Goal: Find specific page/section: Find specific page/section

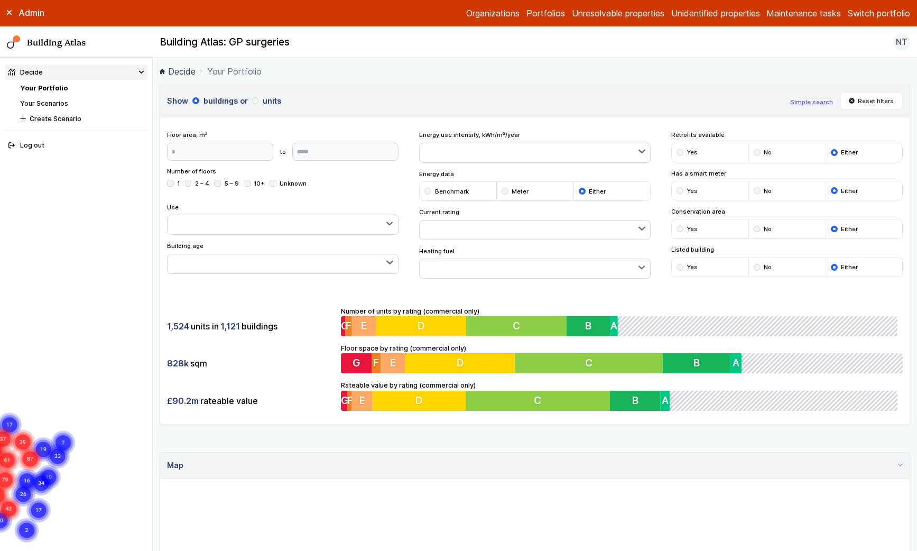
click at [880, 29] on nav "Building Atlas Building Atlas: GP surgeries NT Log out" at bounding box center [458, 42] width 917 height 31
click at [882, 14] on button "Switch portfolio" at bounding box center [879, 13] width 62 height 13
click at [0, 0] on button "IHG Trial Portfolio" at bounding box center [0, 0] width 0 height 0
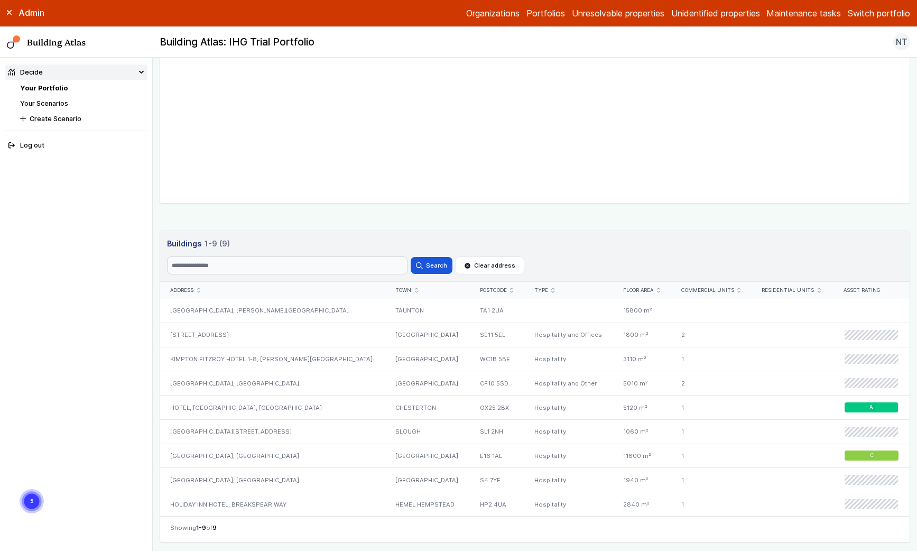
scroll to position [489, 0]
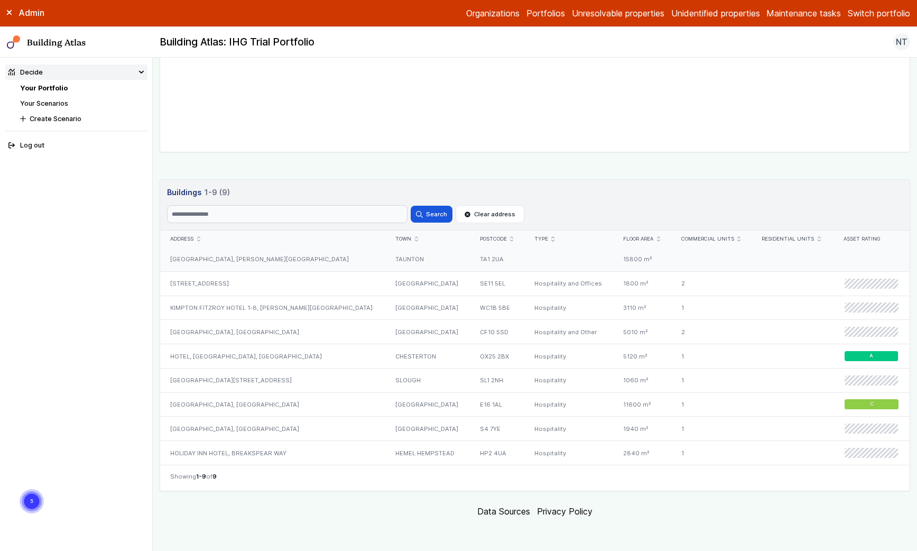
click at [314, 260] on div "[GEOGRAPHIC_DATA], [PERSON_NAME][GEOGRAPHIC_DATA]" at bounding box center [272, 259] width 225 height 24
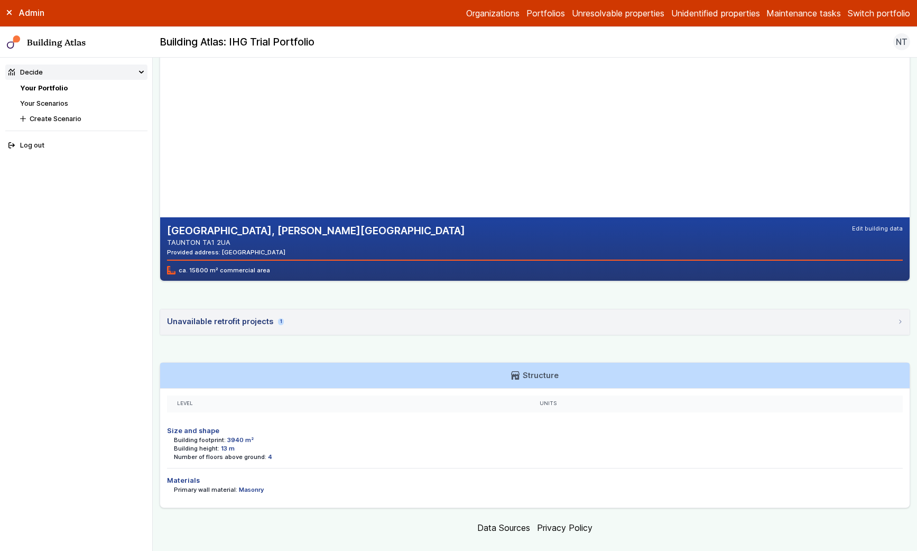
scroll to position [96, 0]
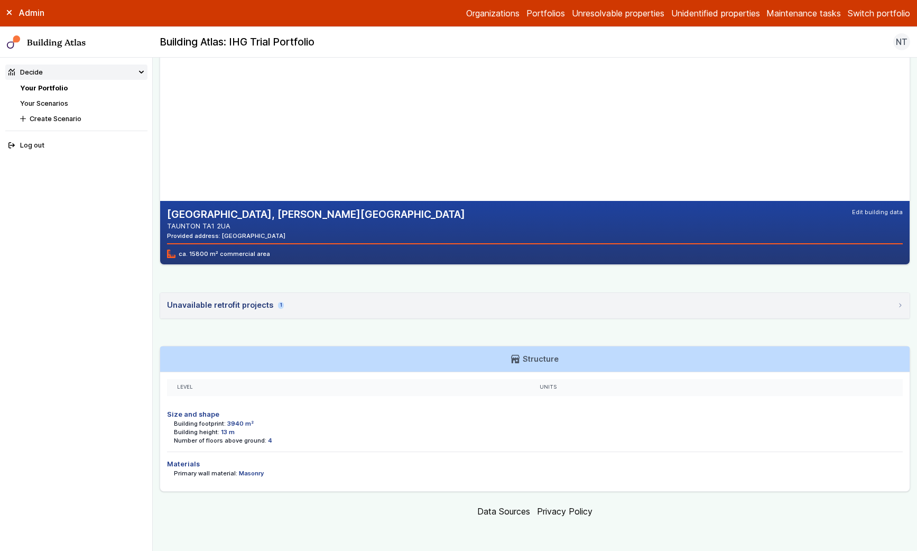
click at [550, 387] on div "Units" at bounding box center [716, 387] width 353 height 7
click at [555, 381] on div "Units" at bounding box center [716, 387] width 373 height 17
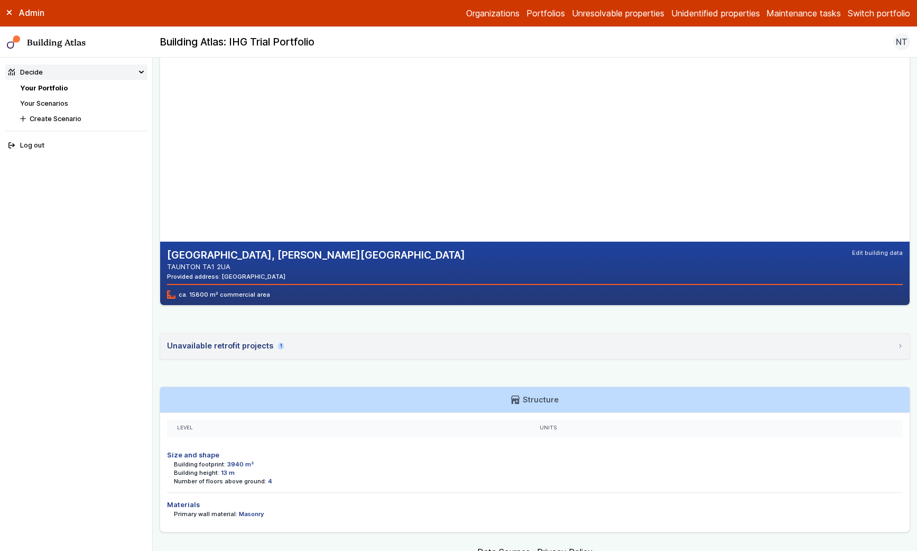
scroll to position [36, 0]
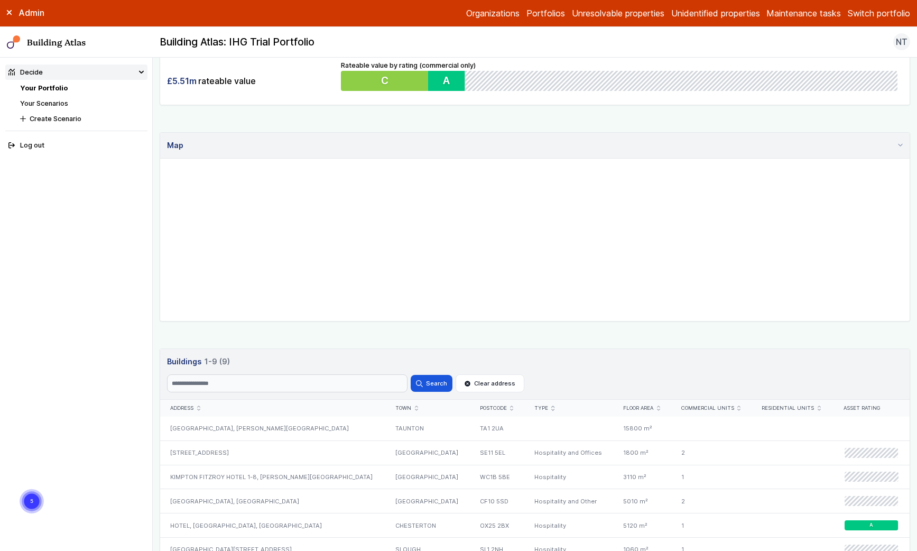
scroll to position [489, 0]
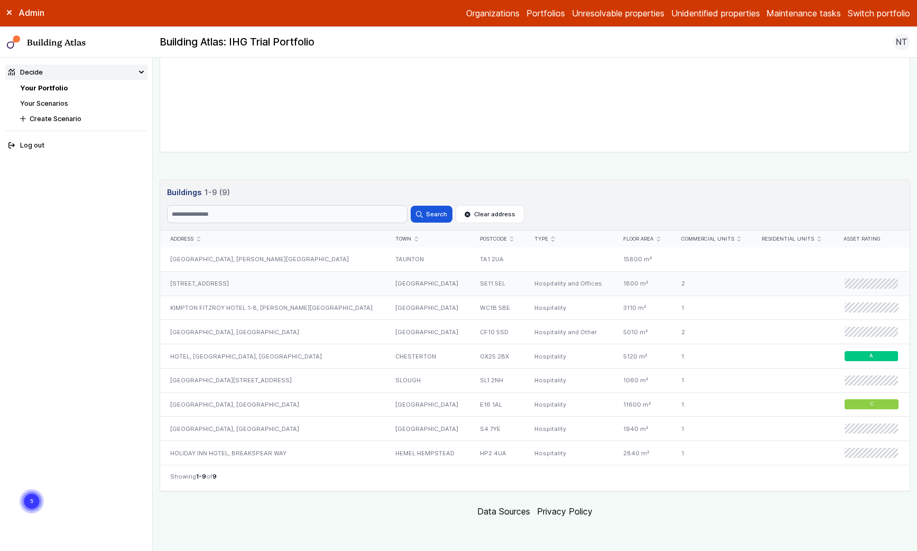
click at [400, 283] on div "[GEOGRAPHIC_DATA]" at bounding box center [427, 283] width 84 height 24
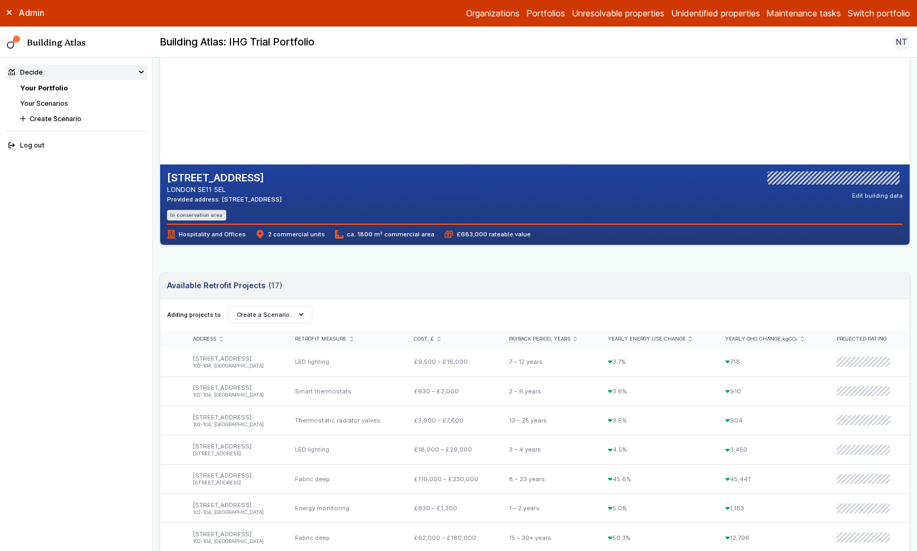
scroll to position [180, 0]
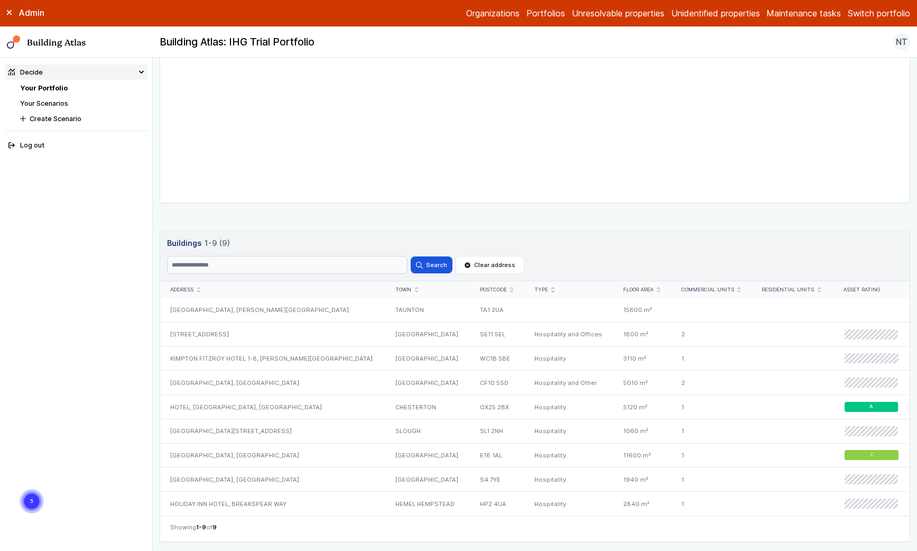
scroll to position [489, 0]
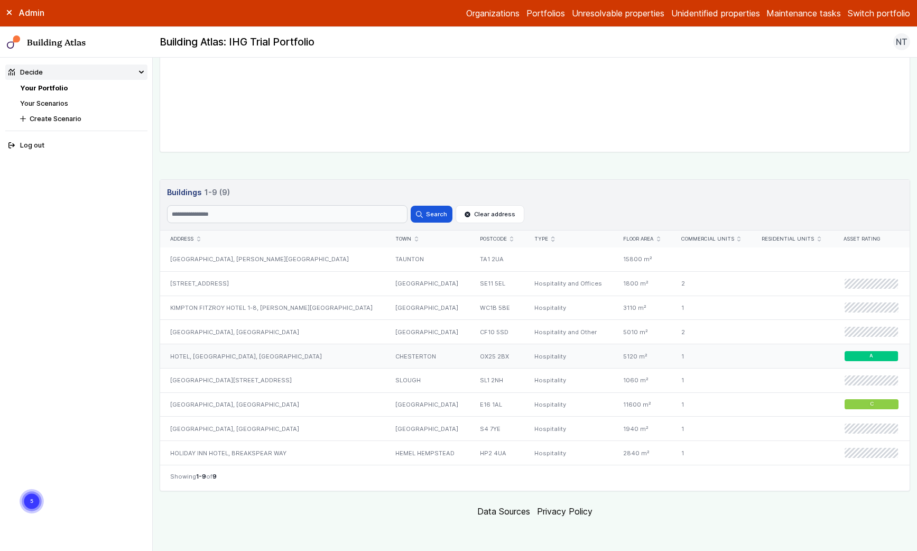
click at [279, 350] on div "HOTEL, [GEOGRAPHIC_DATA], [GEOGRAPHIC_DATA]" at bounding box center [272, 356] width 225 height 24
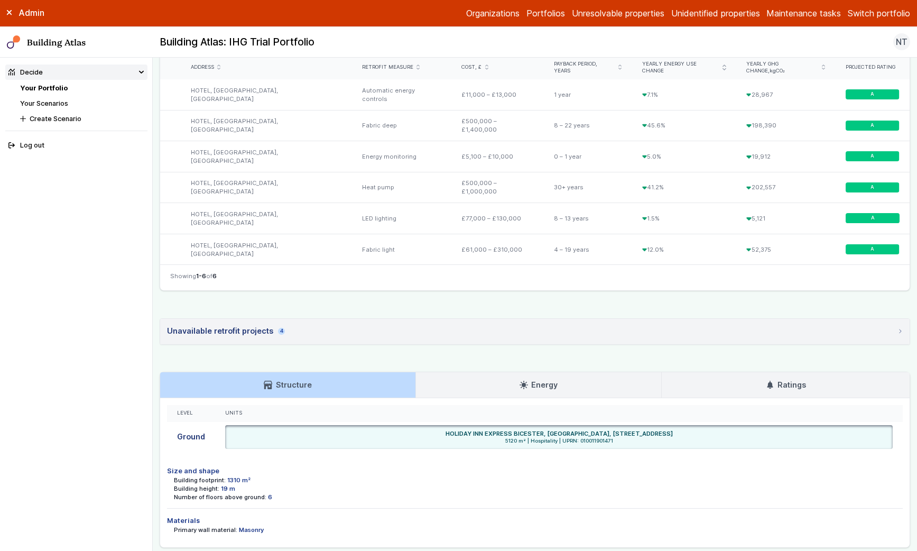
scroll to position [399, 0]
click at [106, 272] on nav "Decide Your Portfolio Your Scenarios Create Scenario Log out" at bounding box center [76, 304] width 153 height 493
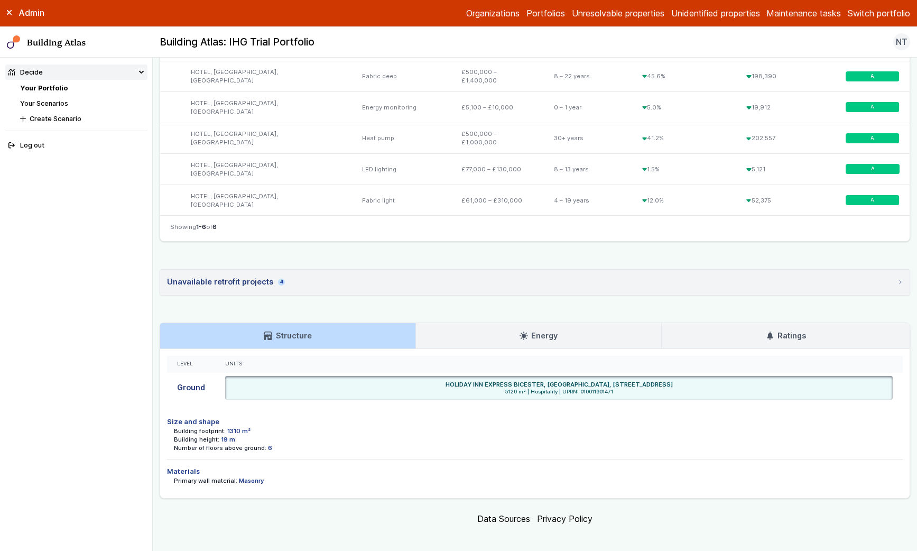
scroll to position [455, 0]
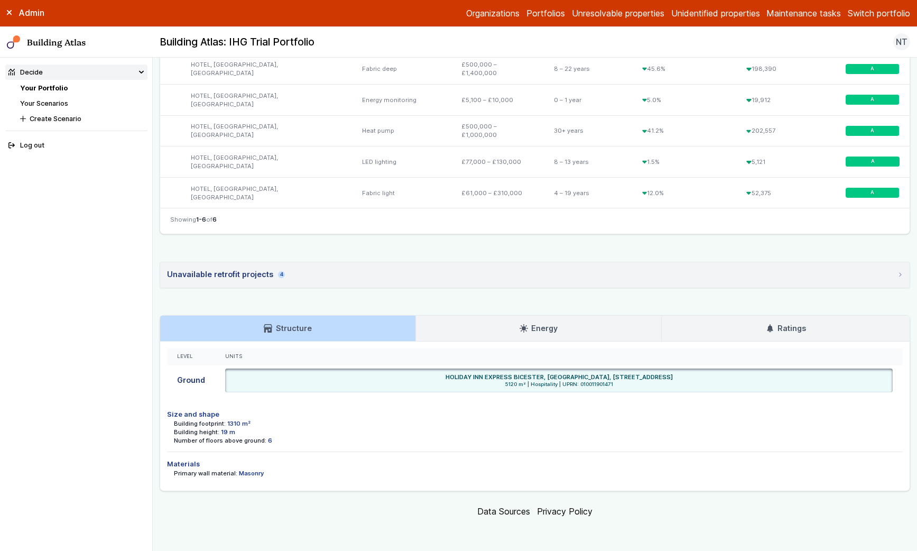
click at [469, 327] on link "Energy" at bounding box center [539, 328] width 246 height 25
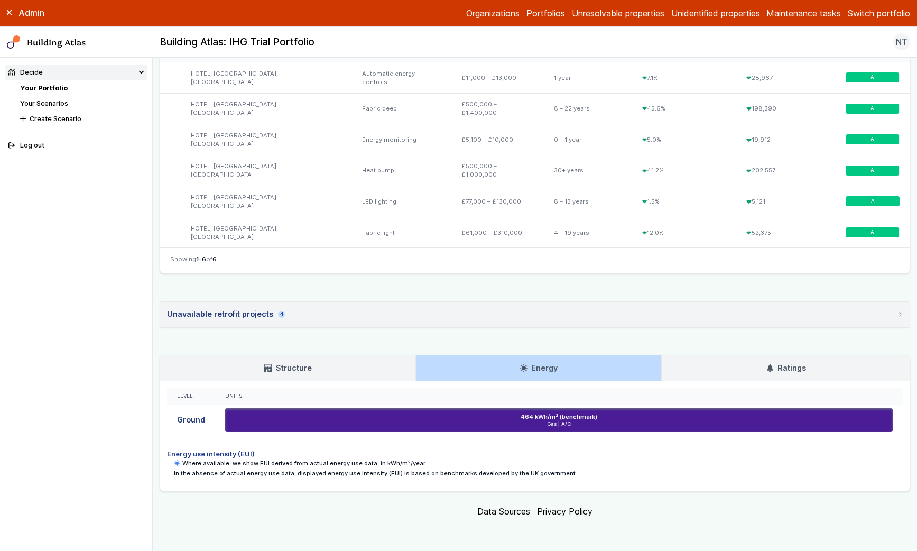
click at [774, 358] on link "Ratings" at bounding box center [786, 367] width 248 height 25
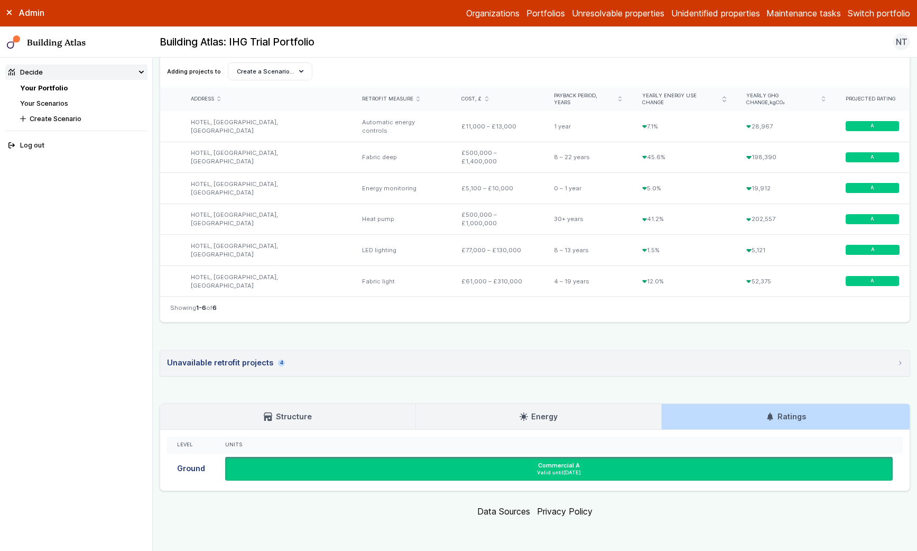
scroll to position [367, 0]
click at [299, 411] on h3 "Structure" at bounding box center [288, 417] width 48 height 12
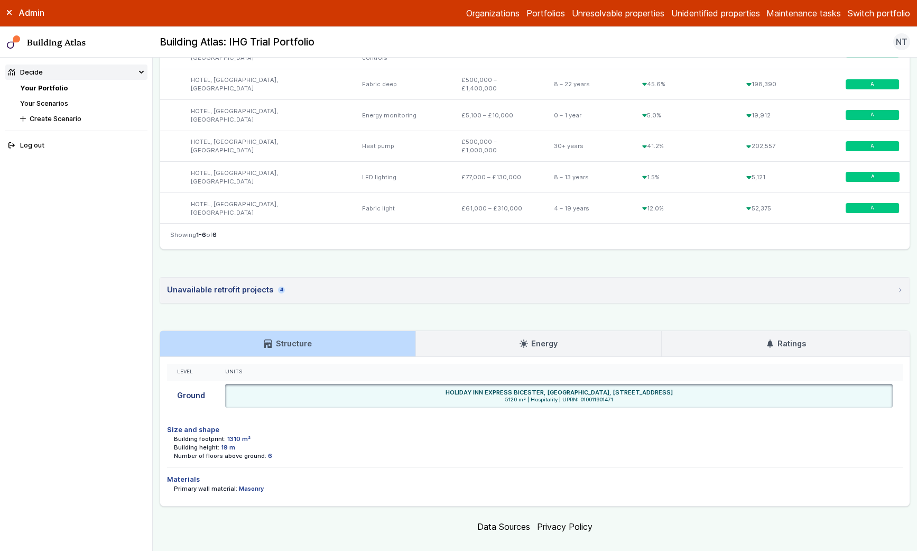
scroll to position [441, 0]
click at [452, 341] on link "Energy" at bounding box center [539, 342] width 246 height 25
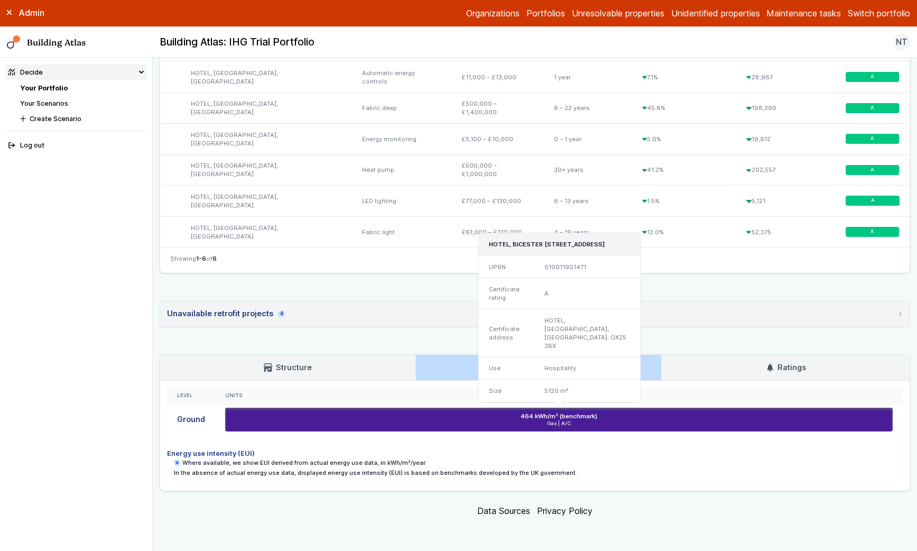
scroll to position [415, 0]
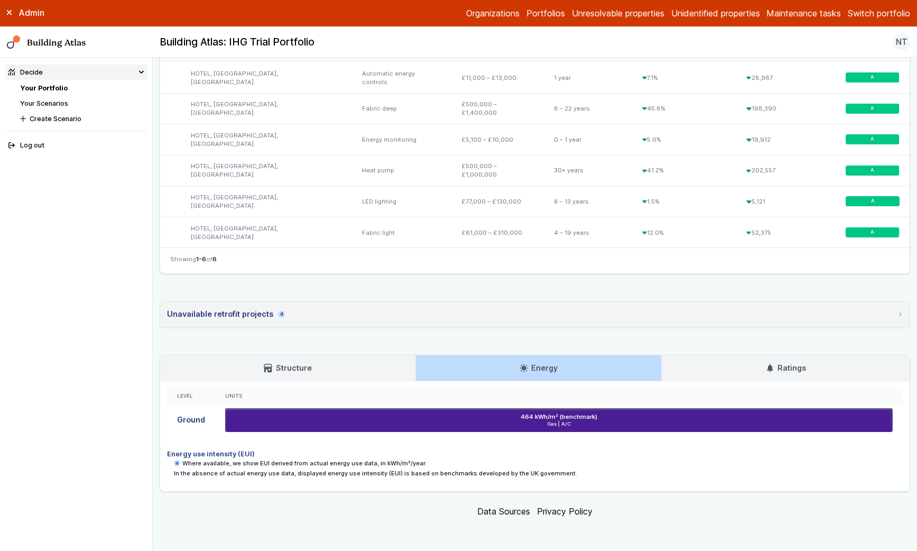
click at [311, 367] on link "Structure" at bounding box center [287, 367] width 255 height 25
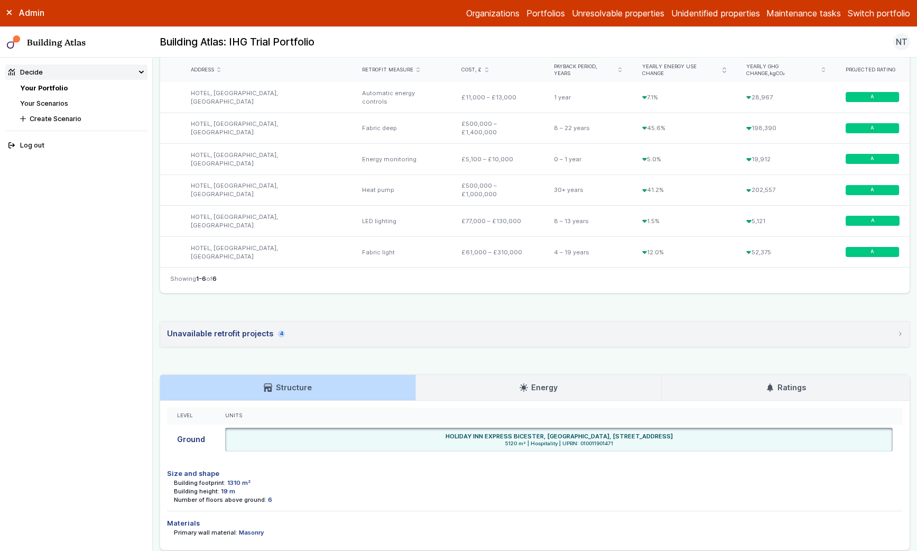
scroll to position [393, 0]
